Goal: Task Accomplishment & Management: Manage account settings

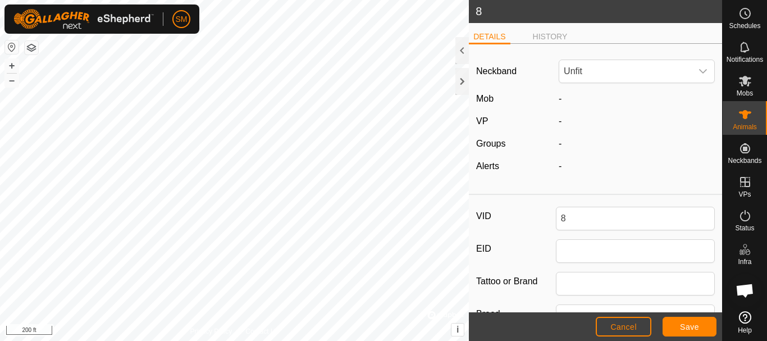
scroll to position [2346, 0]
type input "1"
